Goal: Task Accomplishment & Management: Manage account settings

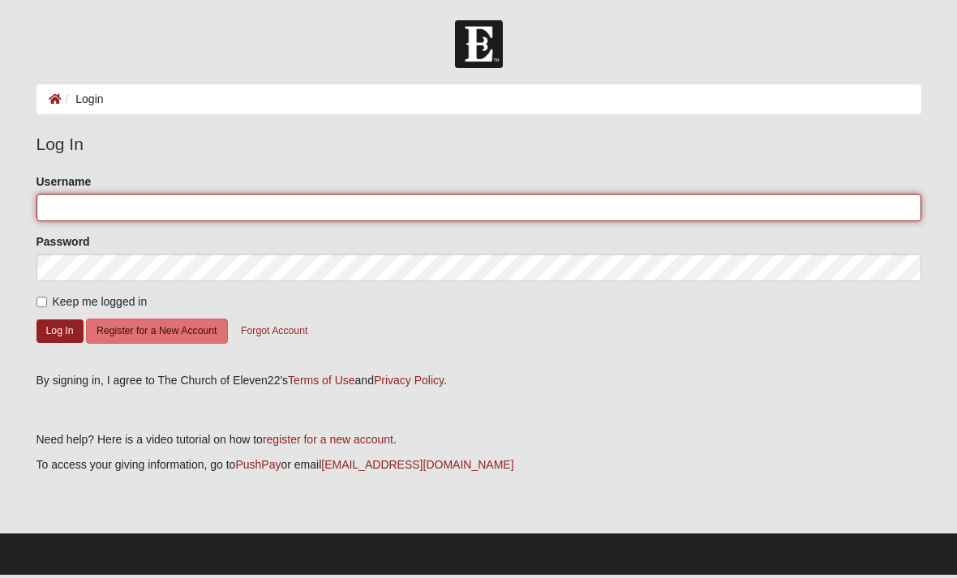
click at [623, 210] on input "Username" at bounding box center [478, 208] width 884 height 28
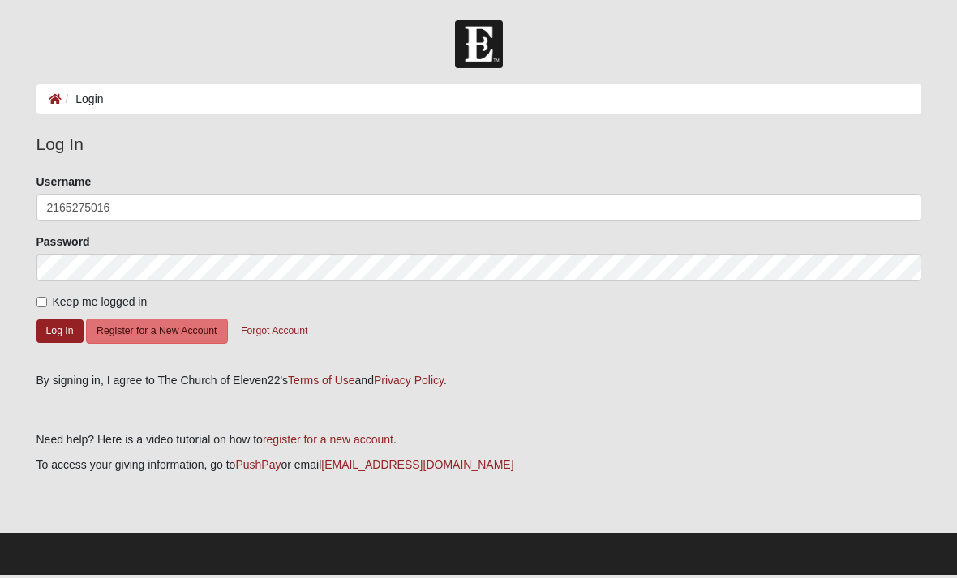
click at [59, 330] on button "Log In" at bounding box center [59, 331] width 47 height 24
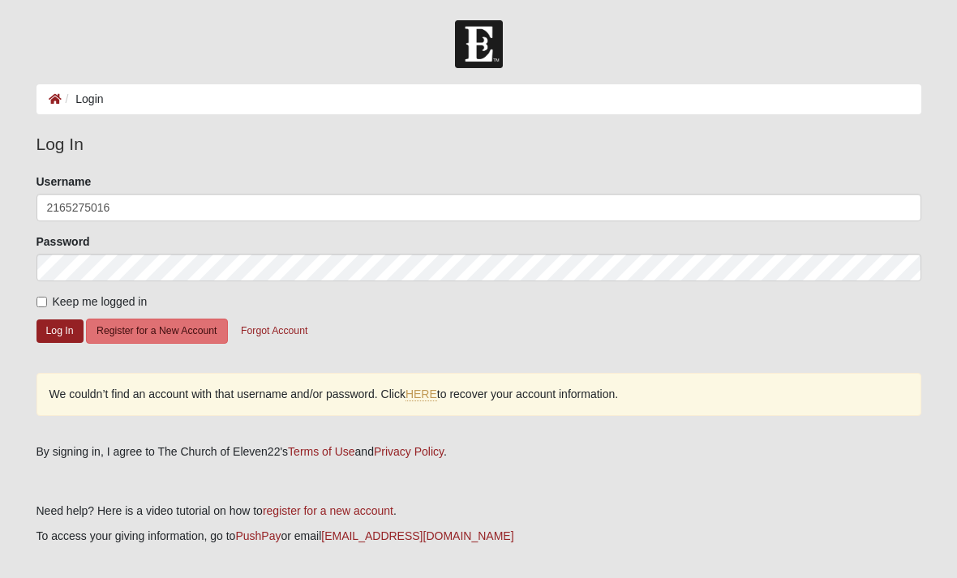
click at [66, 332] on button "Log In" at bounding box center [59, 331] width 47 height 24
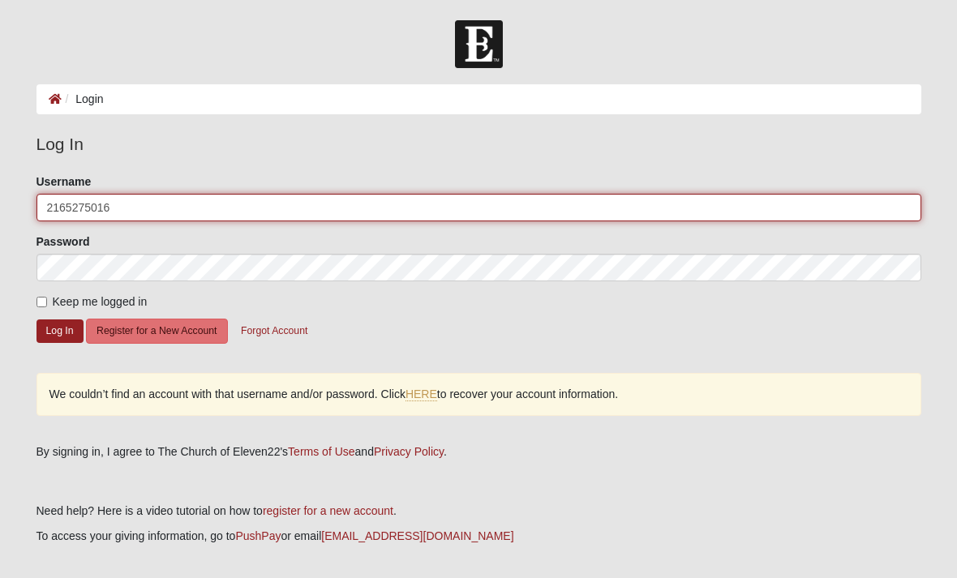
click at [448, 207] on input "2165275016" at bounding box center [478, 208] width 884 height 28
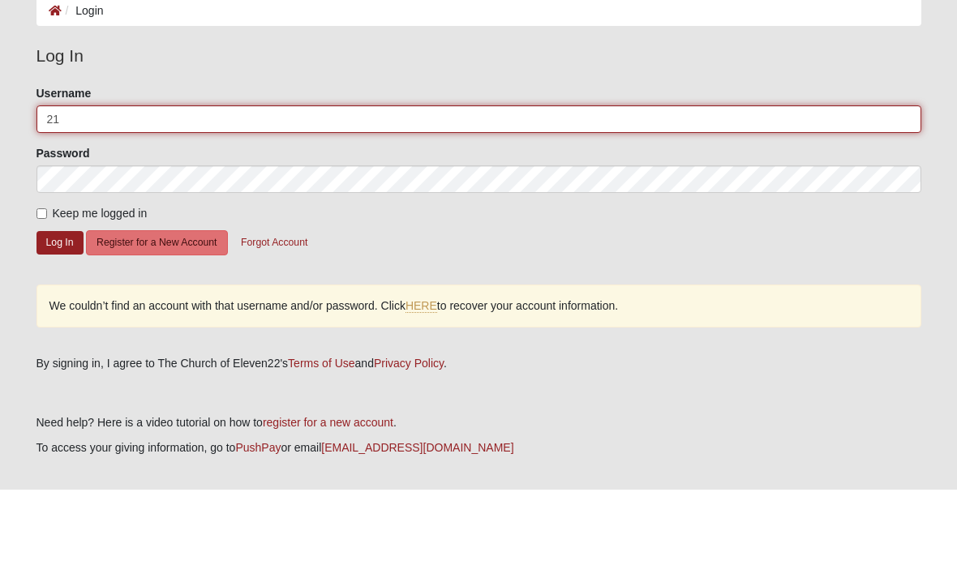
type input "2"
type input "Marissalewis"
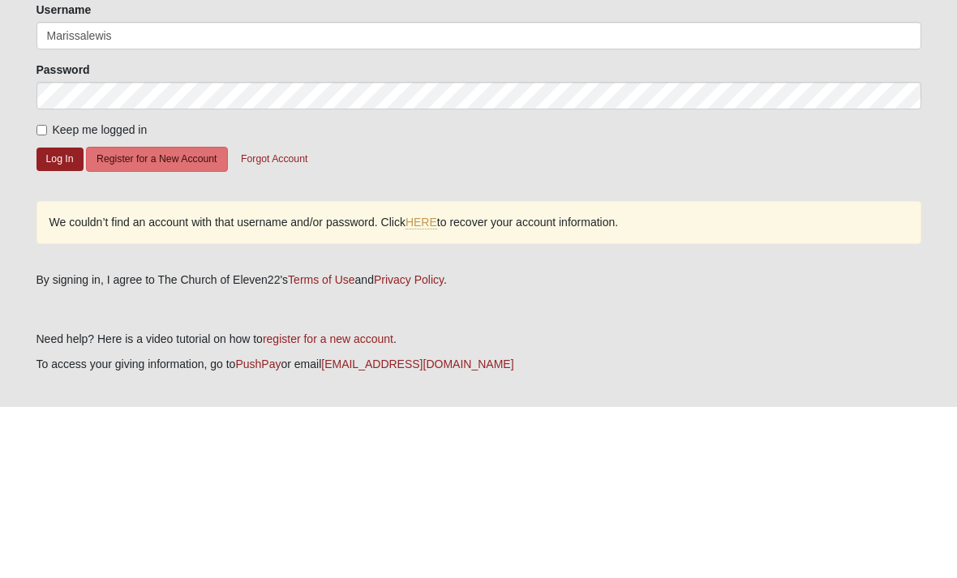
click at [58, 319] on button "Log In" at bounding box center [59, 331] width 47 height 24
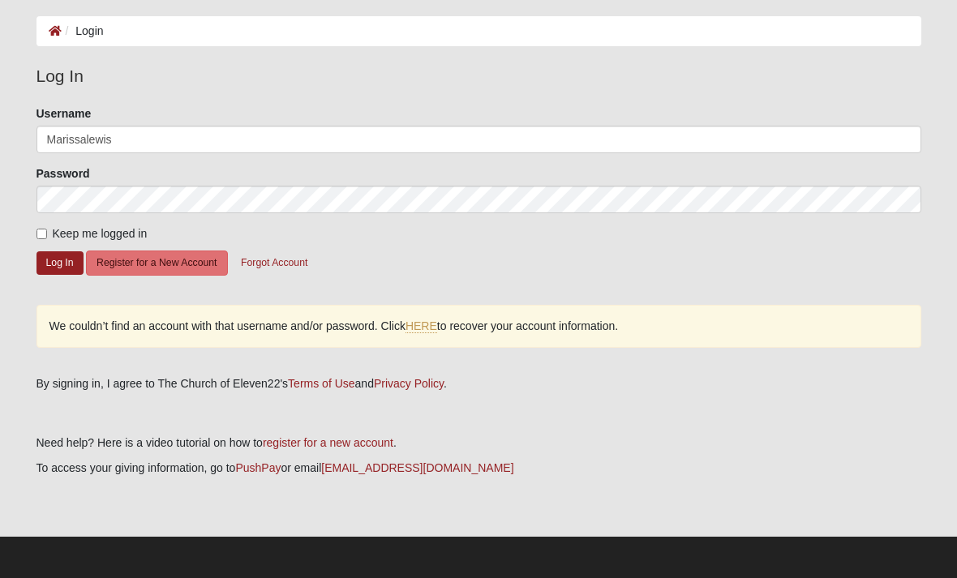
click at [58, 268] on button "Log In" at bounding box center [59, 263] width 47 height 24
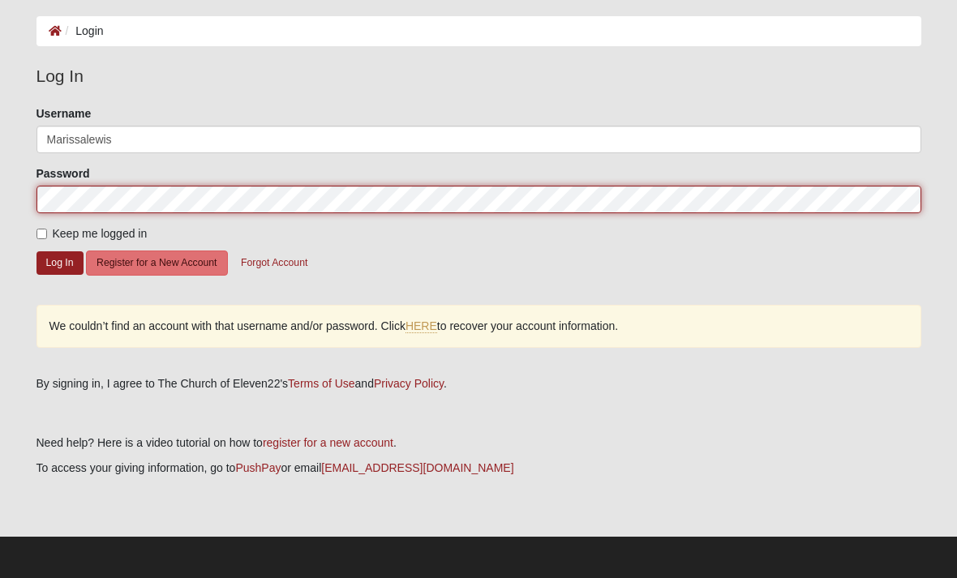
click at [71, 263] on button "Log In" at bounding box center [59, 263] width 47 height 24
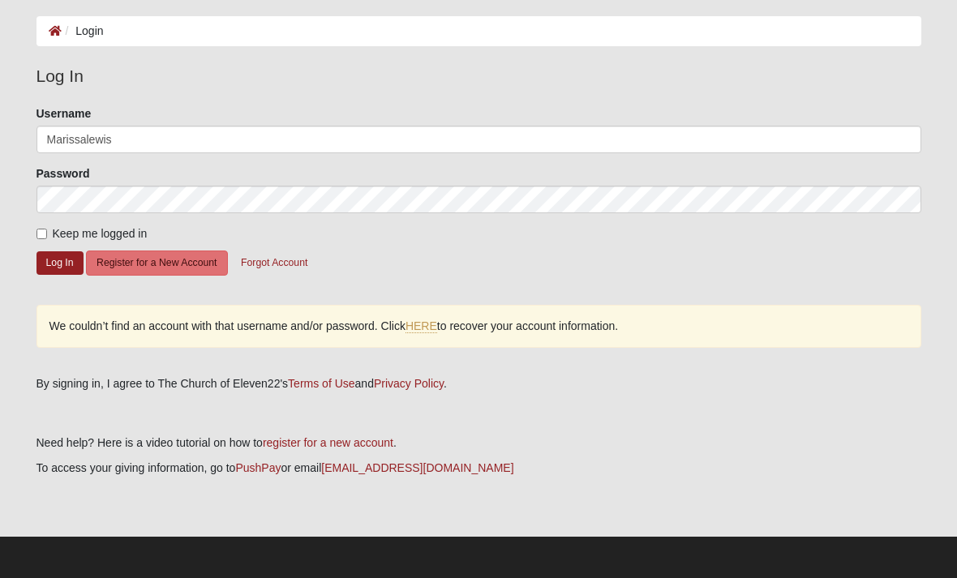
click at [427, 330] on link "HERE" at bounding box center [421, 326] width 32 height 14
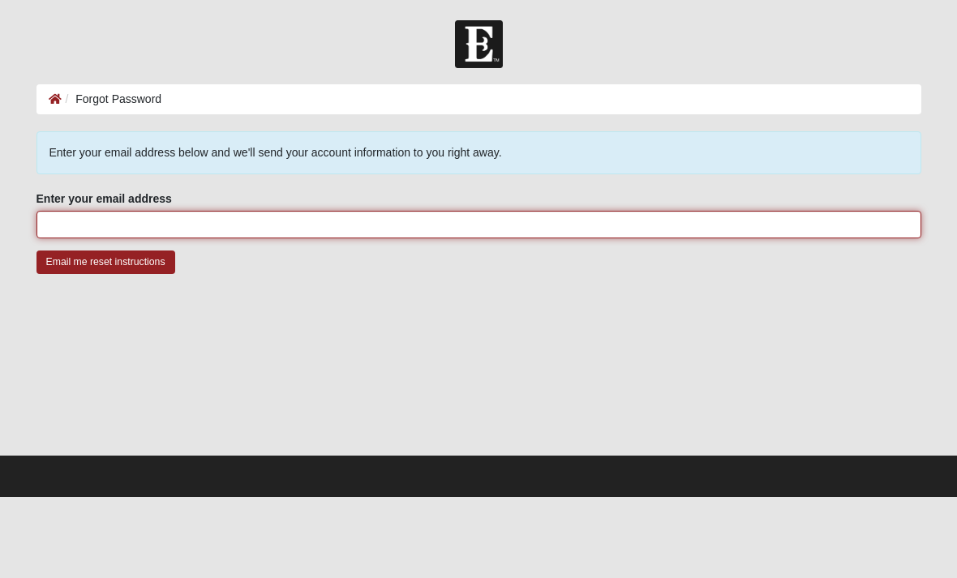
click at [789, 234] on input "Enter your email address" at bounding box center [478, 225] width 884 height 28
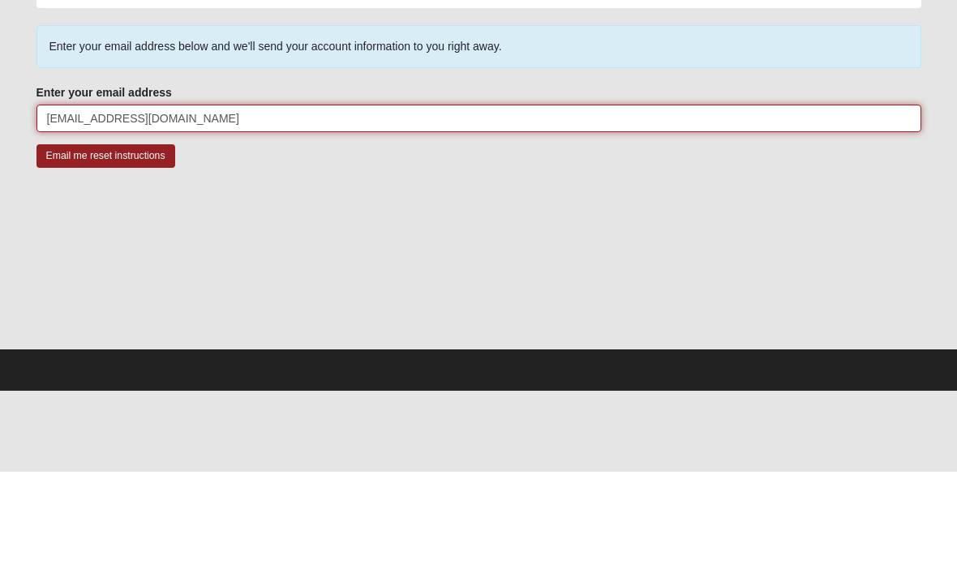
type input "Marissalewww10@gmail.com"
click at [105, 250] on input "Email me reset instructions" at bounding box center [105, 262] width 139 height 24
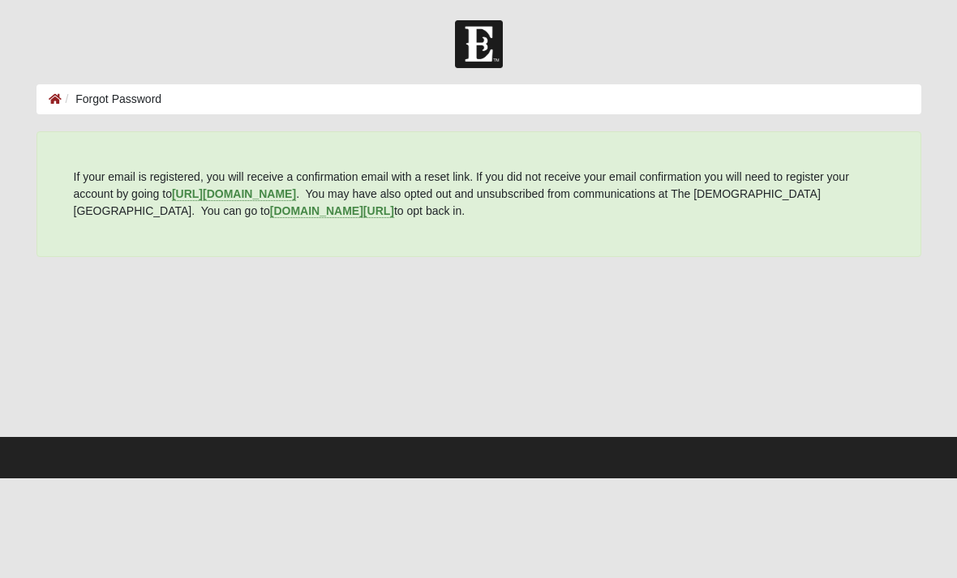
click at [813, 2] on body "Log In Forgot Password Forgot Password Error https://my.coe22.com/register . Yo…" at bounding box center [478, 239] width 957 height 478
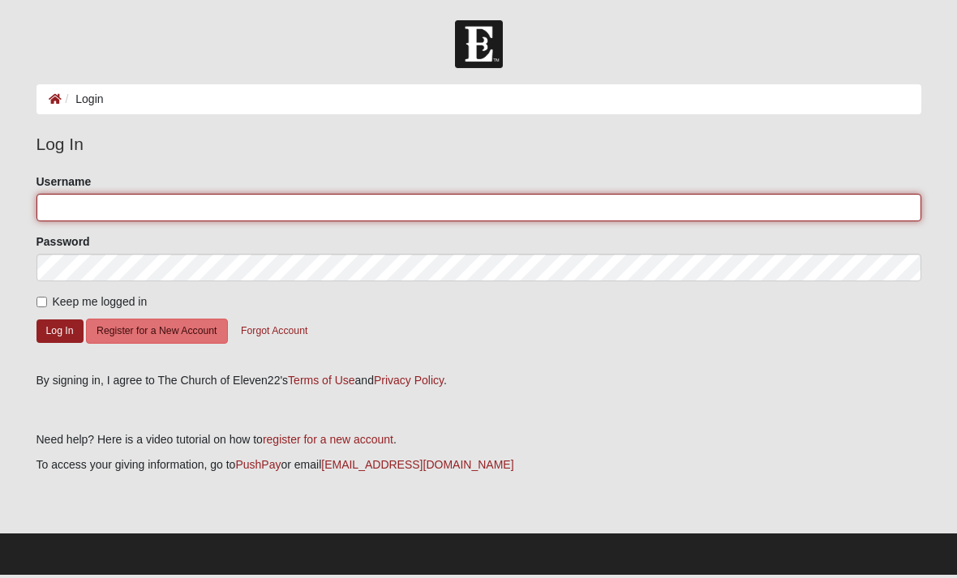
click at [395, 194] on input "Username" at bounding box center [478, 208] width 884 height 28
click at [415, 218] on input "Username" at bounding box center [478, 208] width 884 height 28
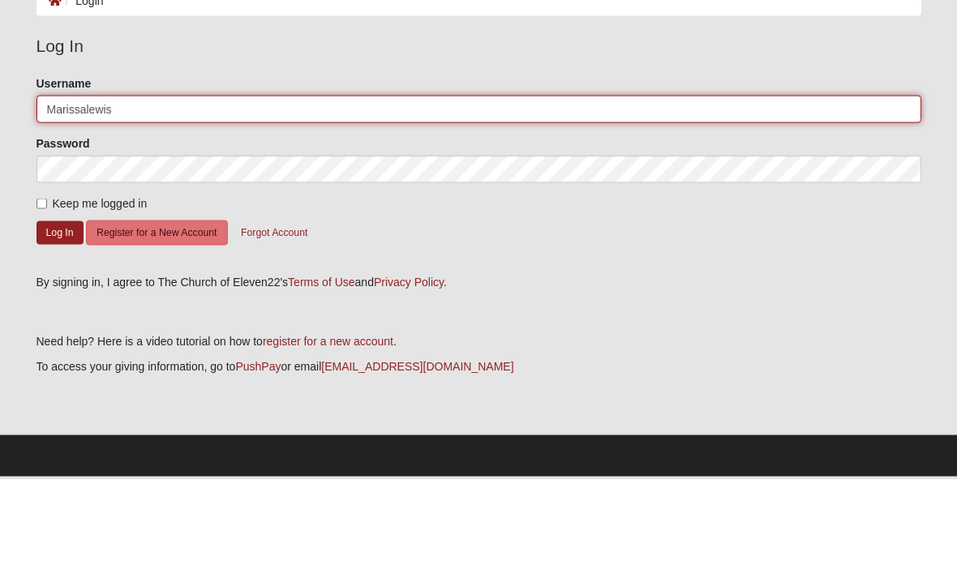
type input "Marissalewis"
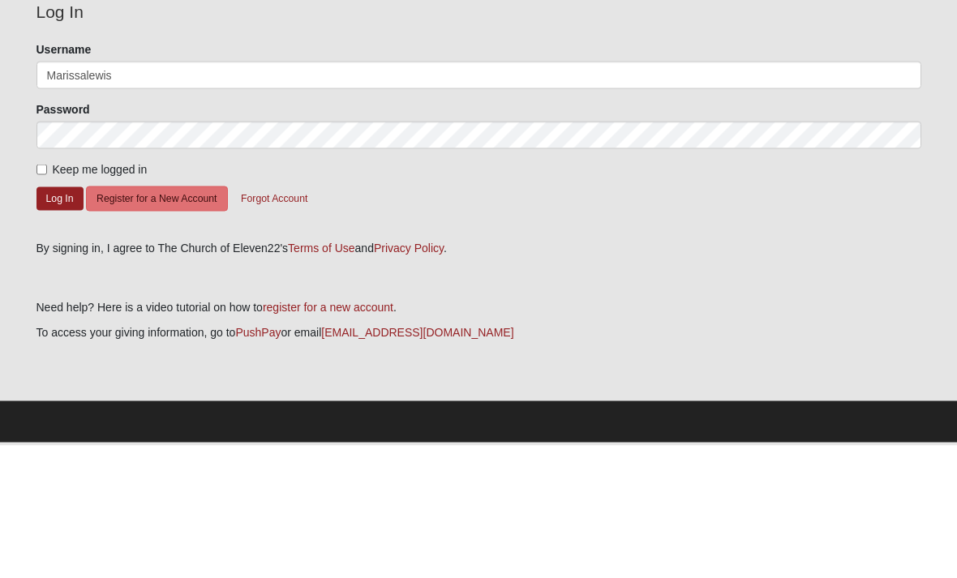
click at [56, 221] on form "Please correct the following: Username Marissalewis Password Keep me logged in …" at bounding box center [478, 267] width 884 height 188
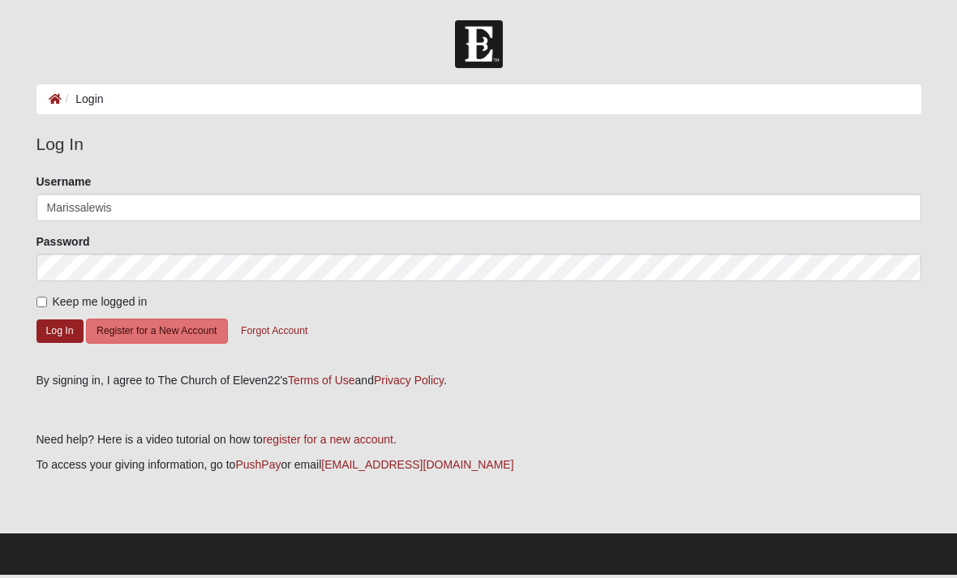
click at [51, 336] on button "Log In" at bounding box center [59, 331] width 47 height 24
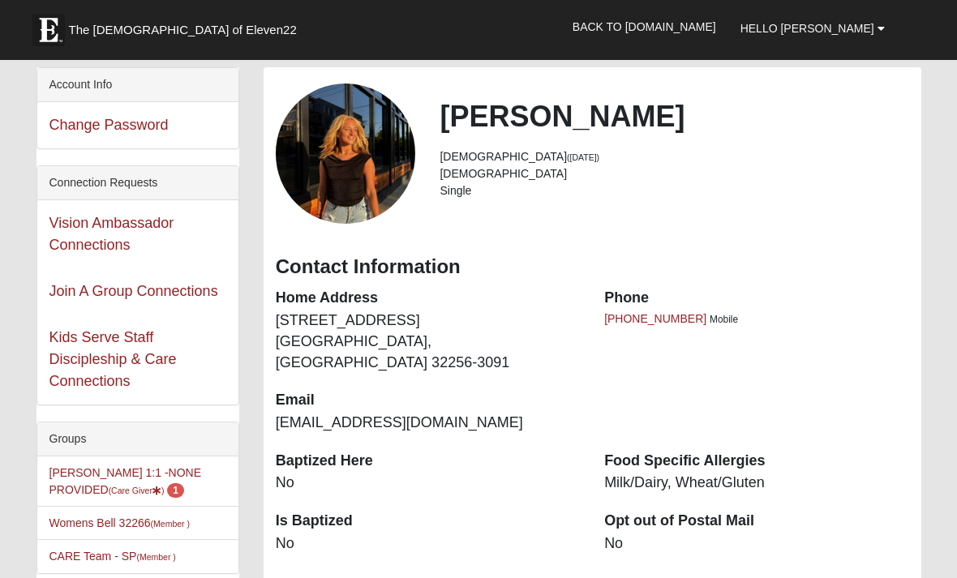
scroll to position [4, 0]
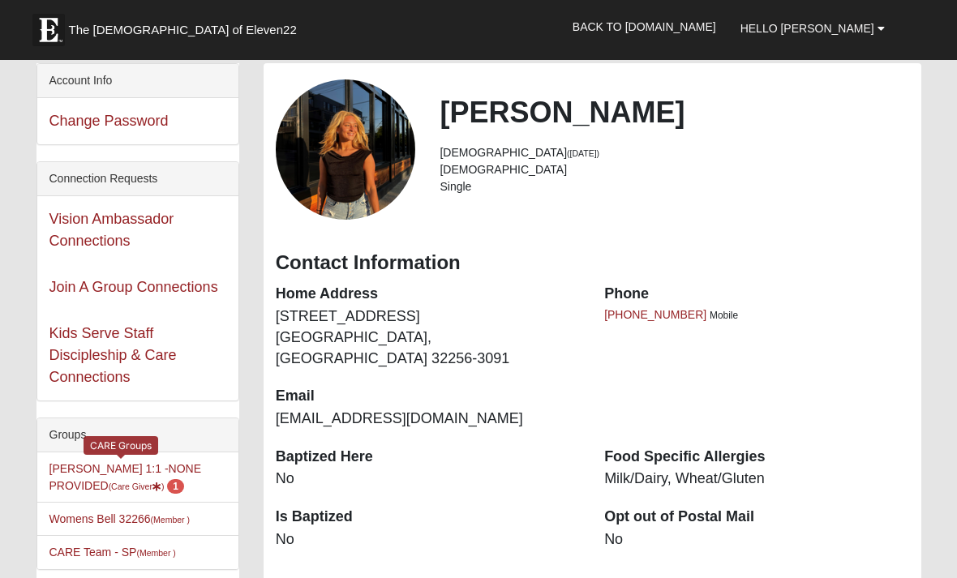
click at [93, 473] on link "[PERSON_NAME] 1:1 -NONE PROVIDED (Care Giver ) 1" at bounding box center [125, 477] width 152 height 30
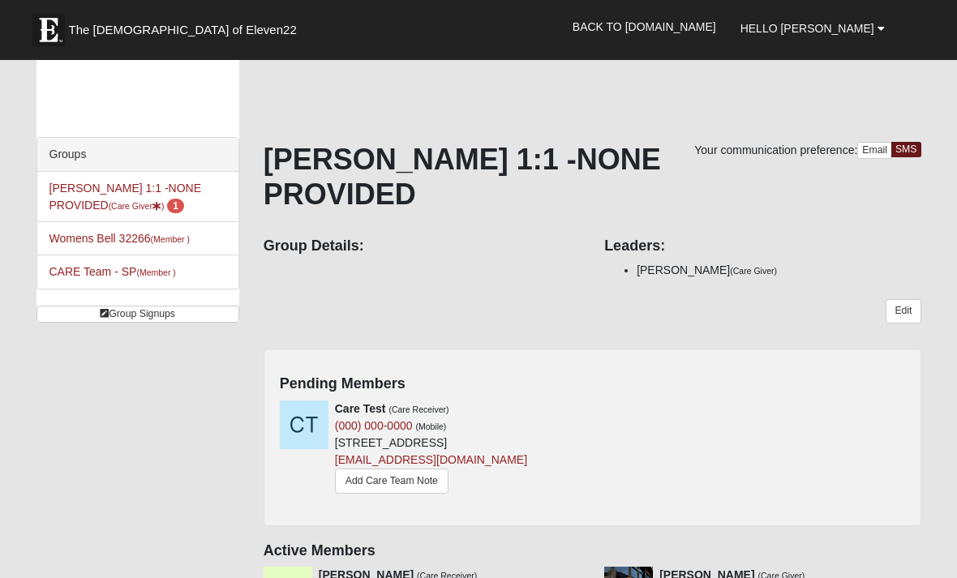
scroll to position [6, 0]
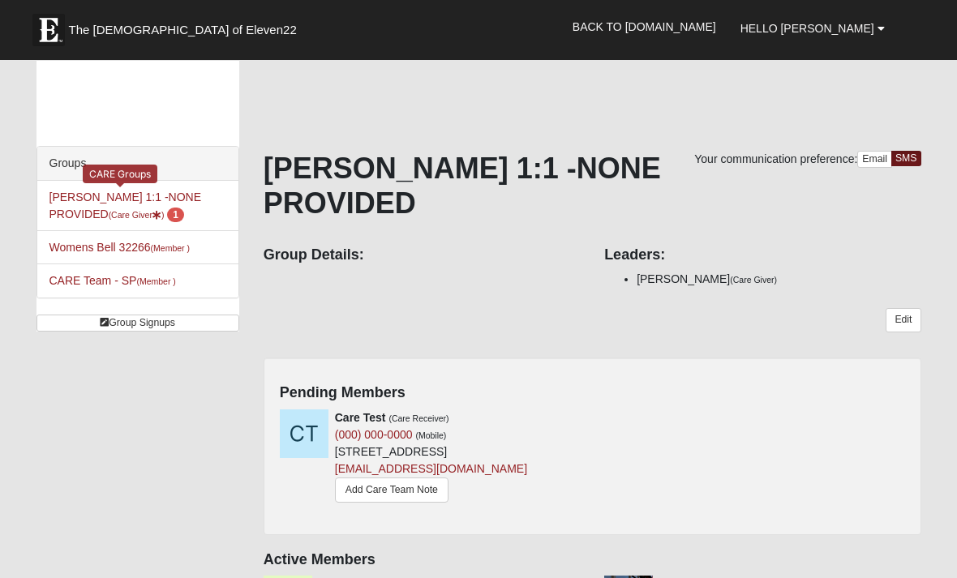
click at [62, 208] on link "[PERSON_NAME] 1:1 -NONE PROVIDED (Care Giver ) 1" at bounding box center [125, 205] width 152 height 30
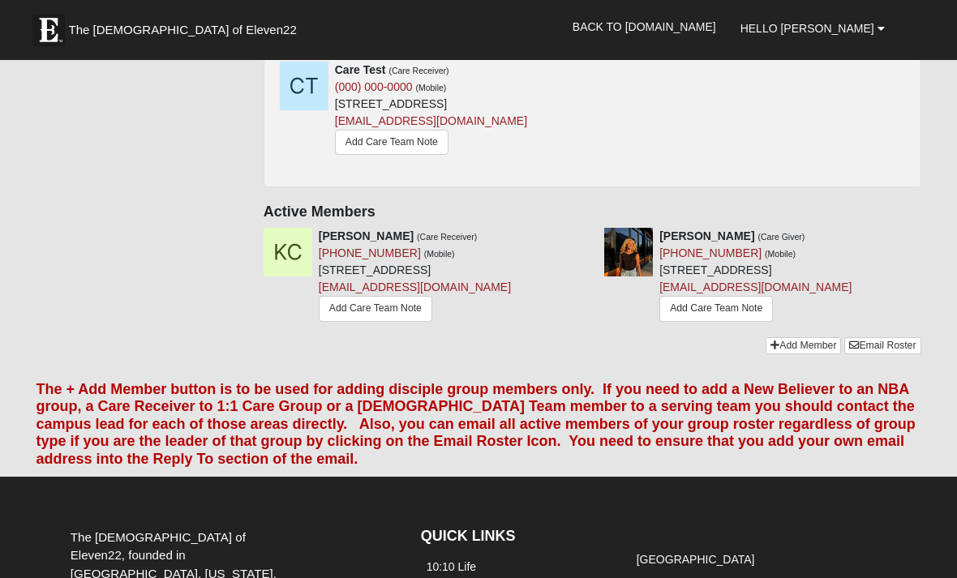
scroll to position [297, 0]
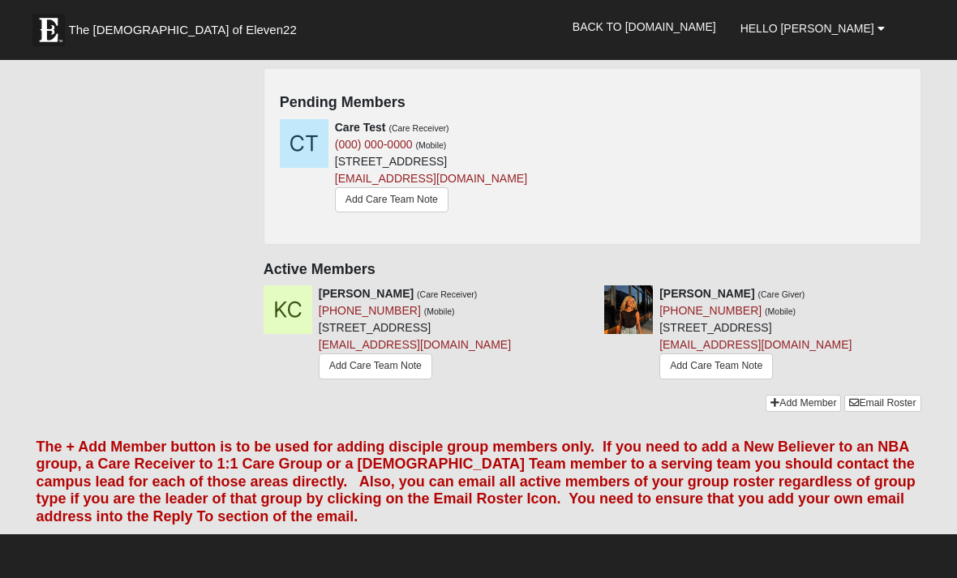
click at [925, 299] on icon at bounding box center [927, 293] width 11 height 11
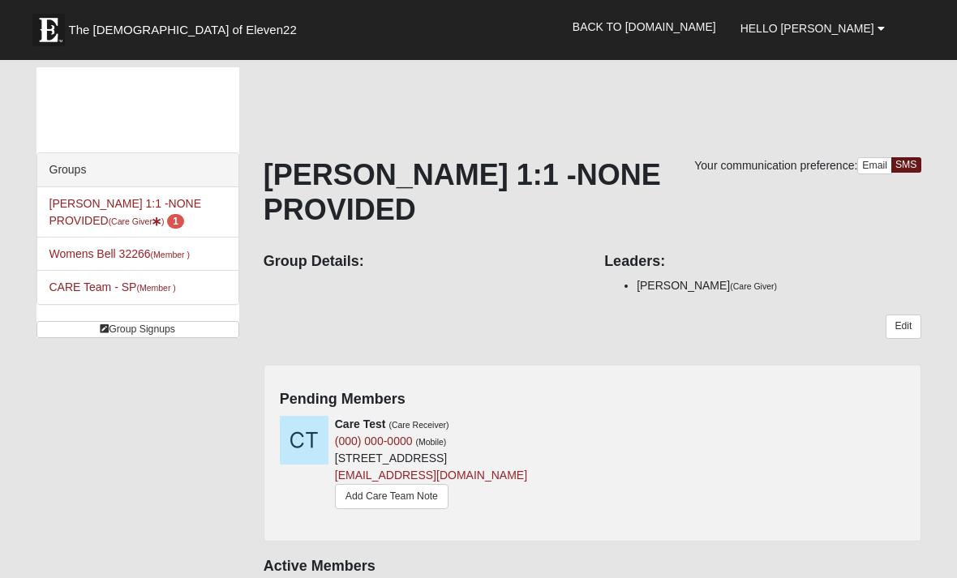
scroll to position [349, 0]
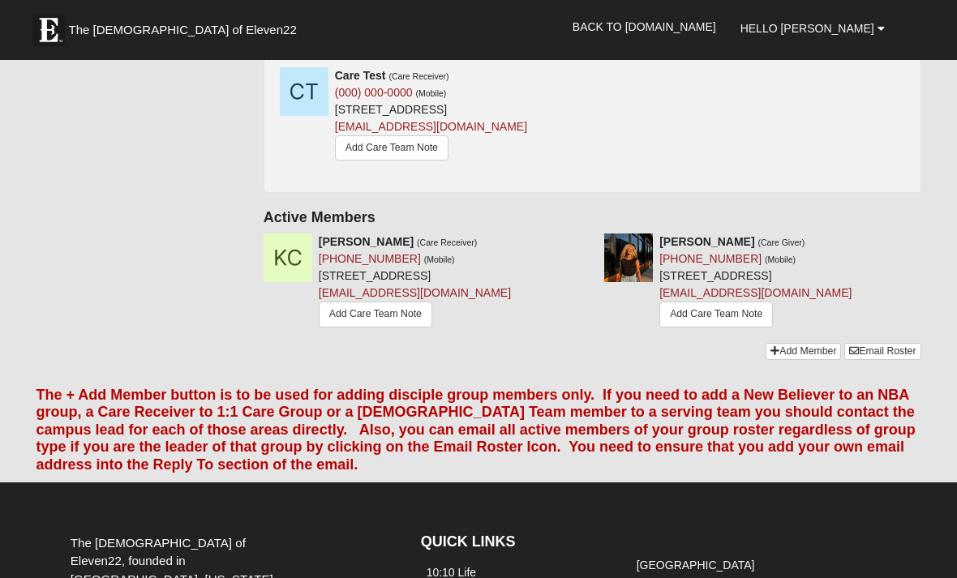
click at [579, 300] on div "[PERSON_NAME] (Care Receiver) [PHONE_NUMBER] (Mobile) [STREET_ADDRESS] [EMAIL_A…" at bounding box center [421, 281] width 340 height 97
click at [587, 247] on icon at bounding box center [585, 241] width 11 height 11
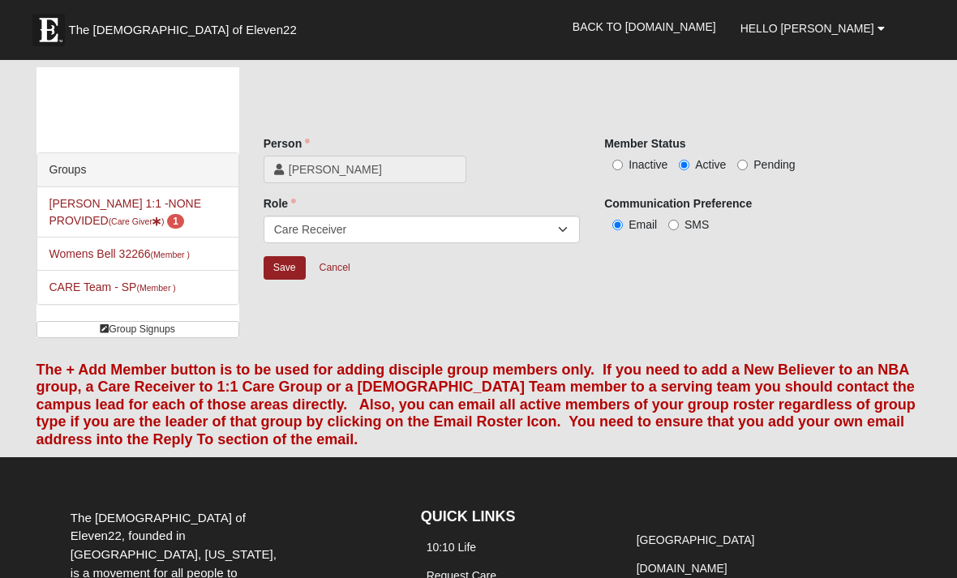
click at [619, 170] on input "Inactive" at bounding box center [617, 165] width 11 height 11
radio input "true"
click at [271, 271] on input "Save" at bounding box center [284, 268] width 42 height 24
